Goal: Book appointment/travel/reservation

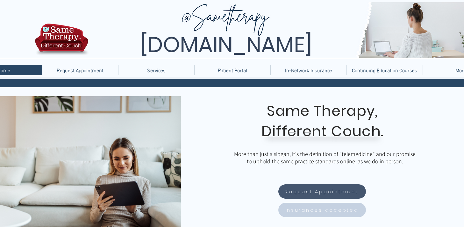
click at [338, 212] on span "Insurances accepted" at bounding box center [322, 209] width 74 height 7
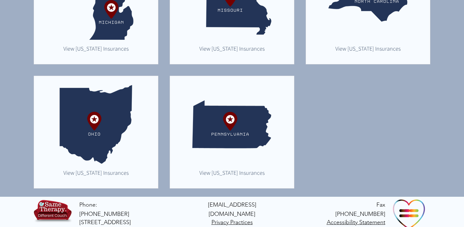
scroll to position [485, 0]
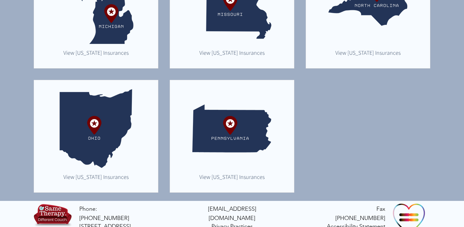
click at [263, 155] on img "main content" at bounding box center [231, 128] width 79 height 79
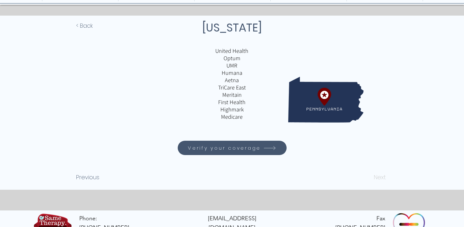
scroll to position [36, 0]
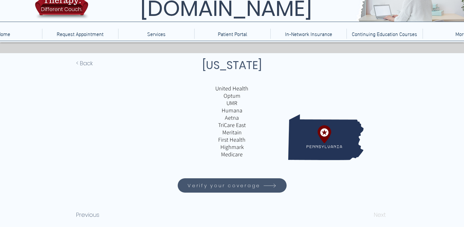
click at [233, 188] on span "Verify your coverage" at bounding box center [223, 185] width 73 height 7
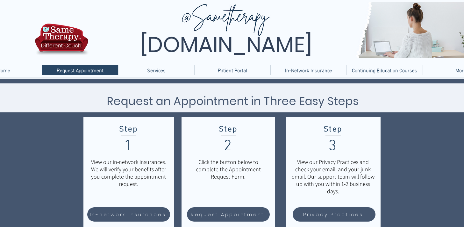
scroll to position [36, 0]
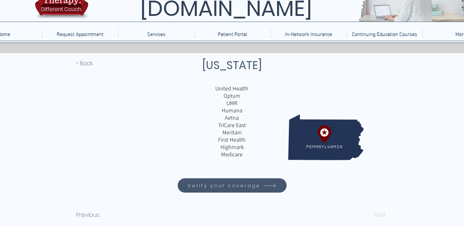
click at [235, 184] on span "Verify your coverage" at bounding box center [223, 185] width 73 height 7
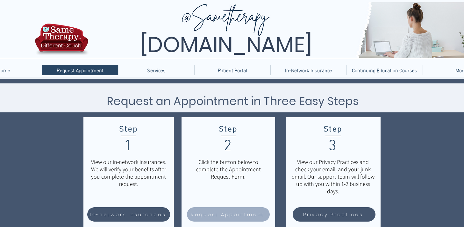
drag, startPoint x: 237, startPoint y: 215, endPoint x: 238, endPoint y: 210, distance: 5.5
click at [237, 215] on span "Request Appointment" at bounding box center [228, 214] width 74 height 7
